Goal: Information Seeking & Learning: Learn about a topic

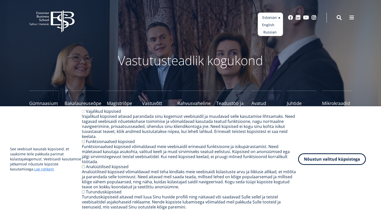
click at [269, 26] on link "English" at bounding box center [270, 24] width 25 height 7
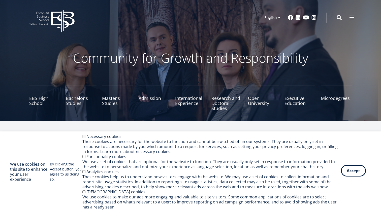
click at [347, 170] on button "Accept" at bounding box center [353, 171] width 25 height 12
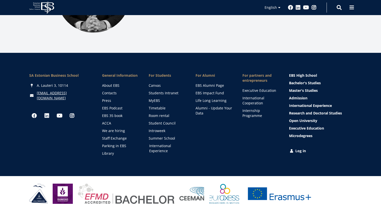
scroll to position [735, 0]
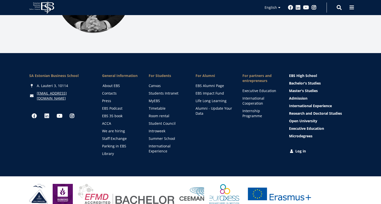
click at [113, 83] on link "About EBS" at bounding box center [121, 85] width 37 height 5
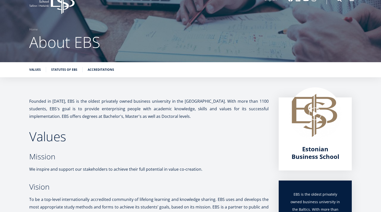
scroll to position [7, 0]
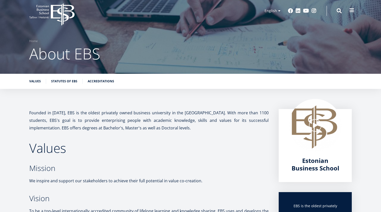
click at [355, 10] on button at bounding box center [352, 10] width 10 height 10
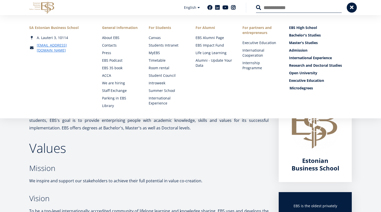
click at [295, 89] on link "Microdegrees" at bounding box center [321, 88] width 63 height 5
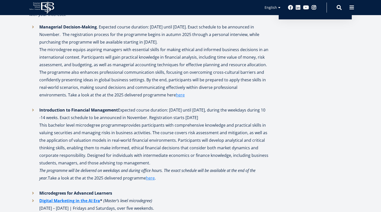
scroll to position [516, 0]
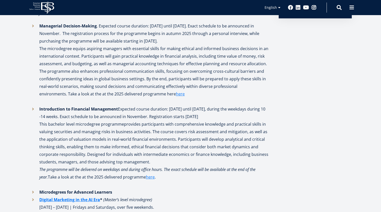
click at [175, 93] on li "Managerial Decision-Making . Expected course duration: February until May 2026.…" at bounding box center [149, 63] width 240 height 83
click at [179, 94] on link "here" at bounding box center [180, 94] width 9 height 8
